Goal: Navigation & Orientation: Find specific page/section

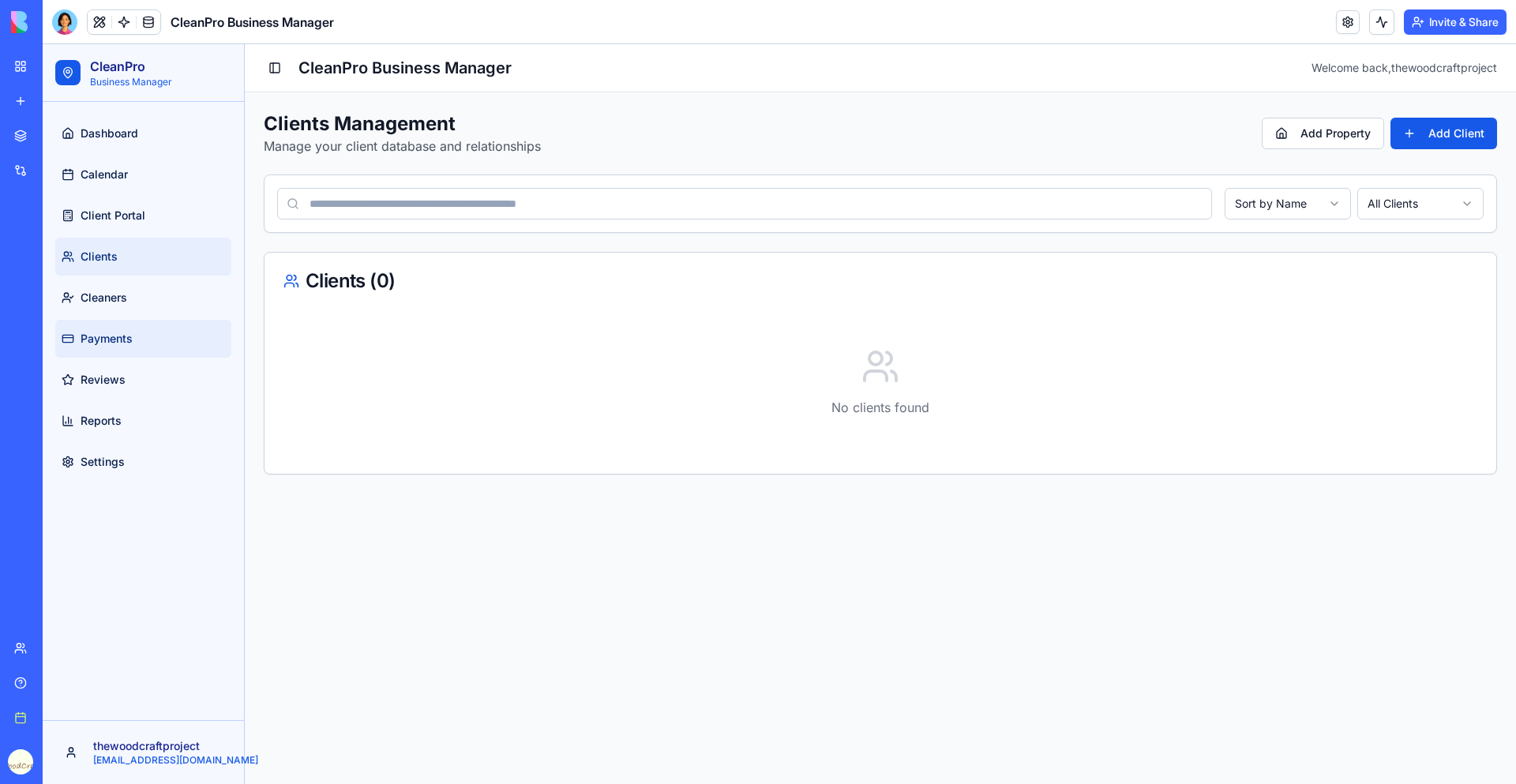
click at [108, 351] on link "Payments" at bounding box center [143, 338] width 176 height 38
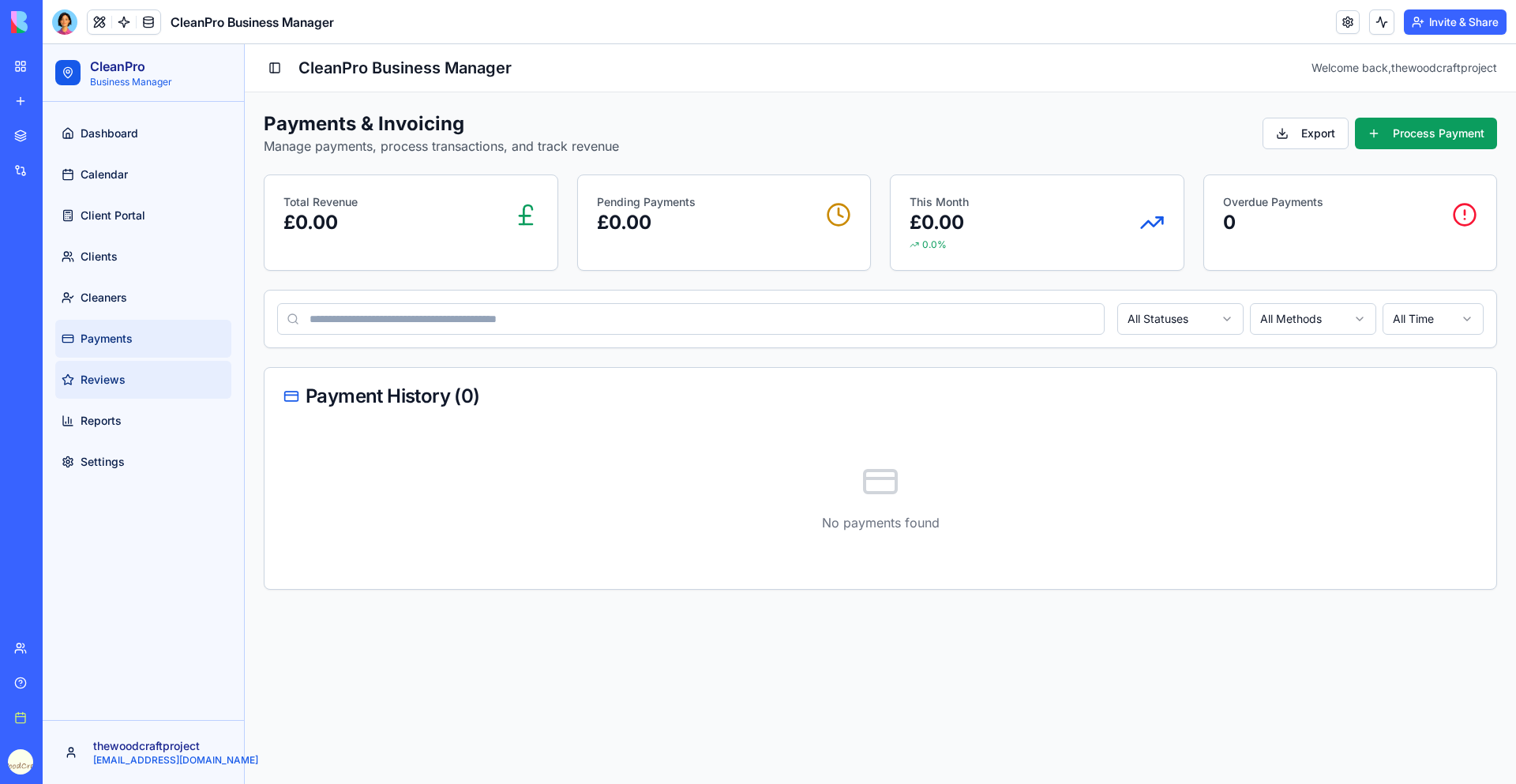
click at [103, 382] on span "Reviews" at bounding box center [102, 379] width 45 height 16
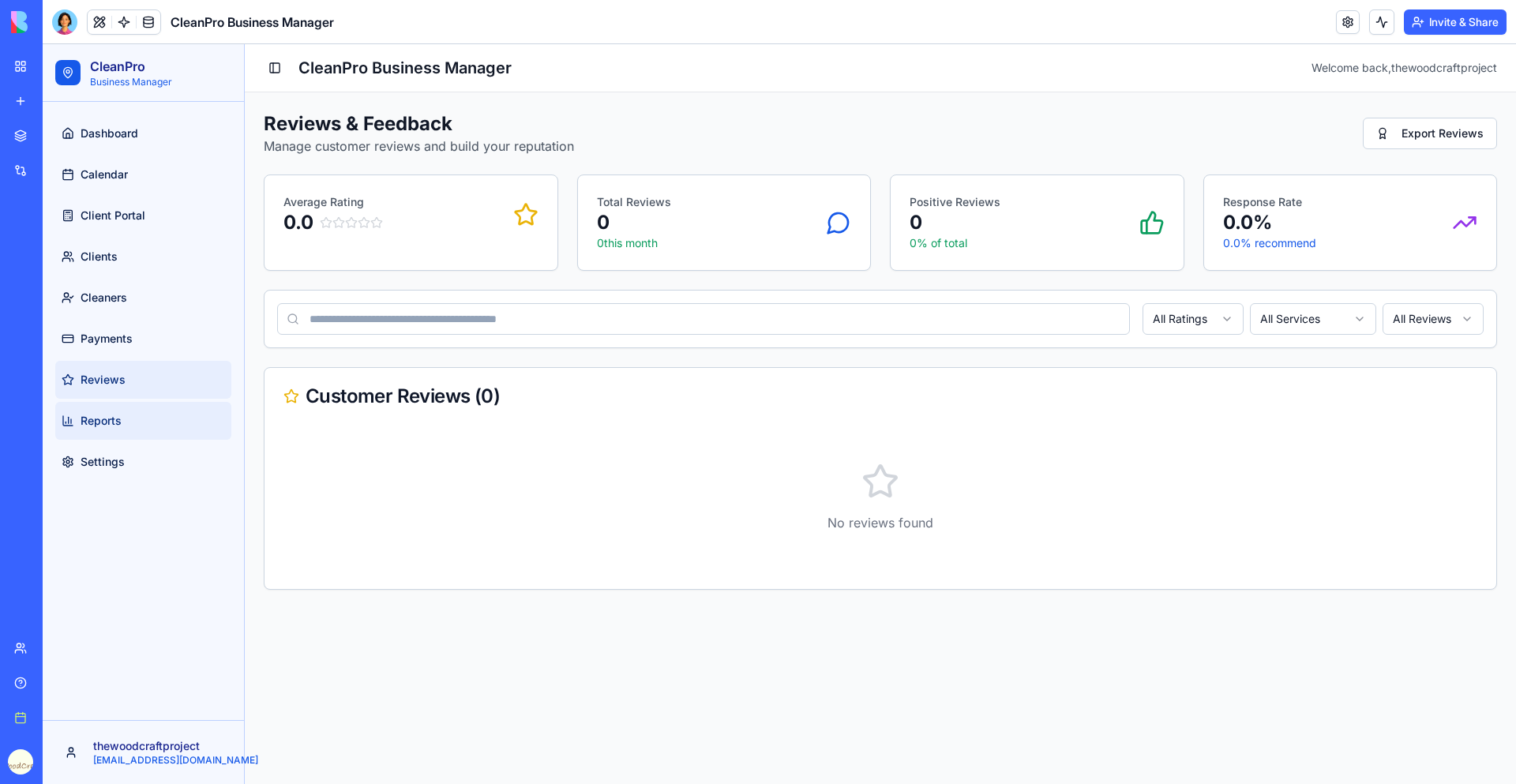
click at [110, 428] on link "Reports" at bounding box center [143, 421] width 176 height 38
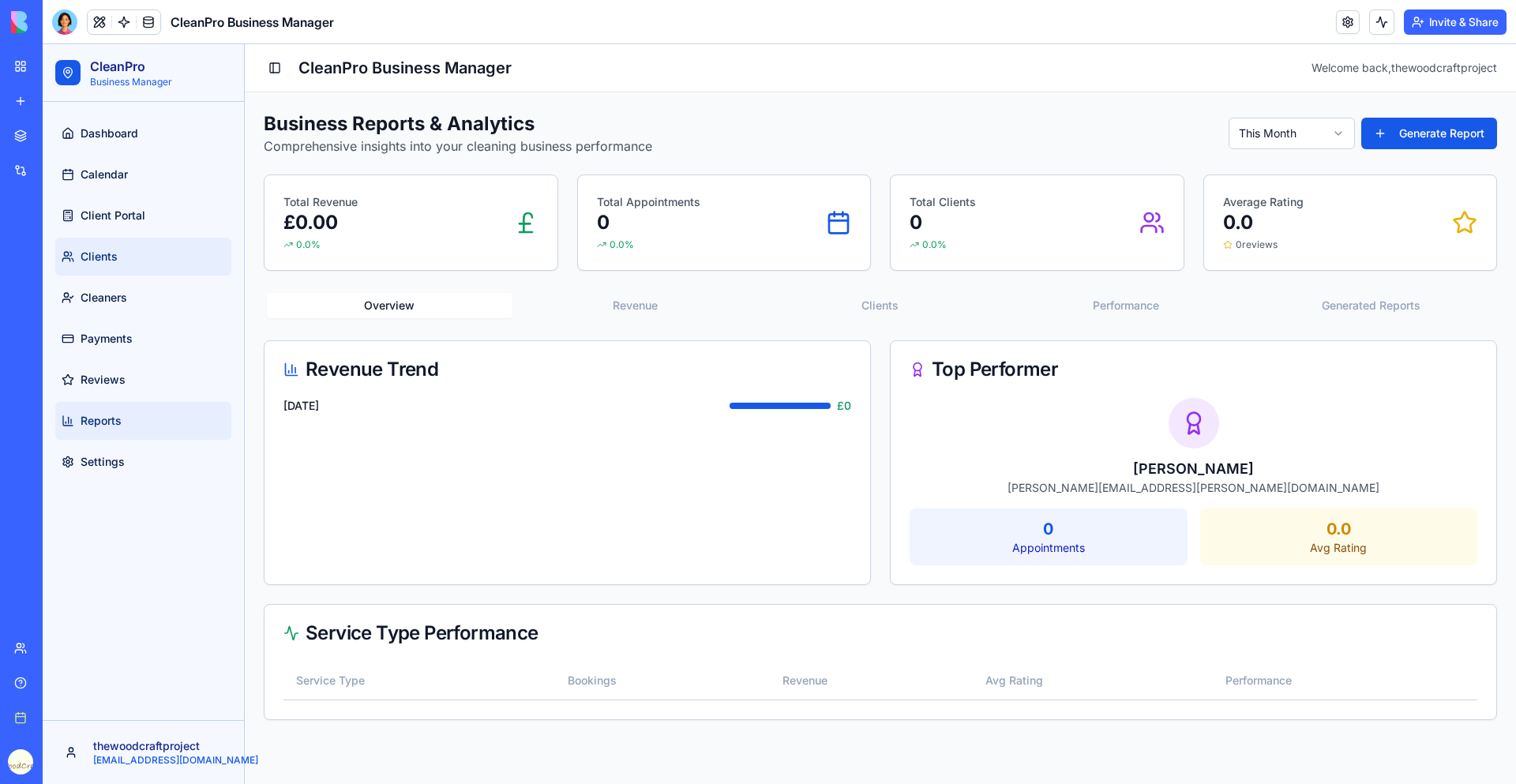
click at [100, 264] on span "Clients" at bounding box center [99, 256] width 37 height 16
